Goal: Transaction & Acquisition: Subscribe to service/newsletter

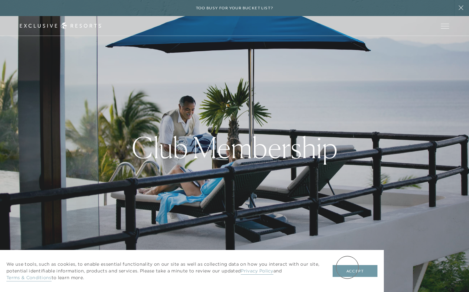
click at [348, 267] on button "Accept" at bounding box center [355, 271] width 45 height 12
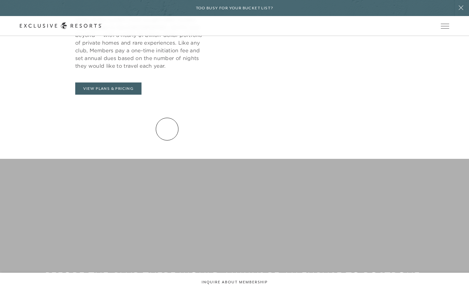
scroll to position [417, 0]
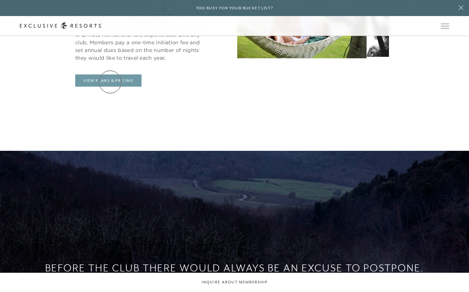
click at [110, 82] on link "View Plans & Pricing" at bounding box center [108, 80] width 66 height 12
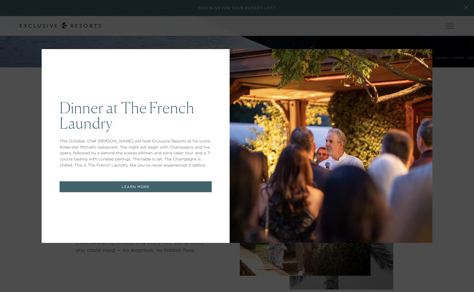
click at [133, 189] on link "LEARN MORE" at bounding box center [136, 186] width 152 height 11
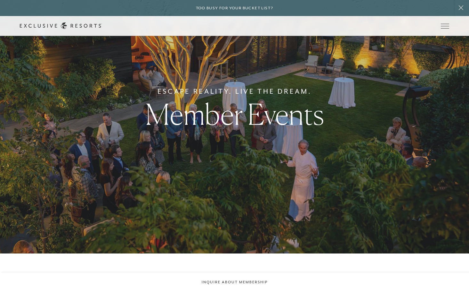
scroll to position [47, 0]
